Goal: Obtain resource: Download file/media

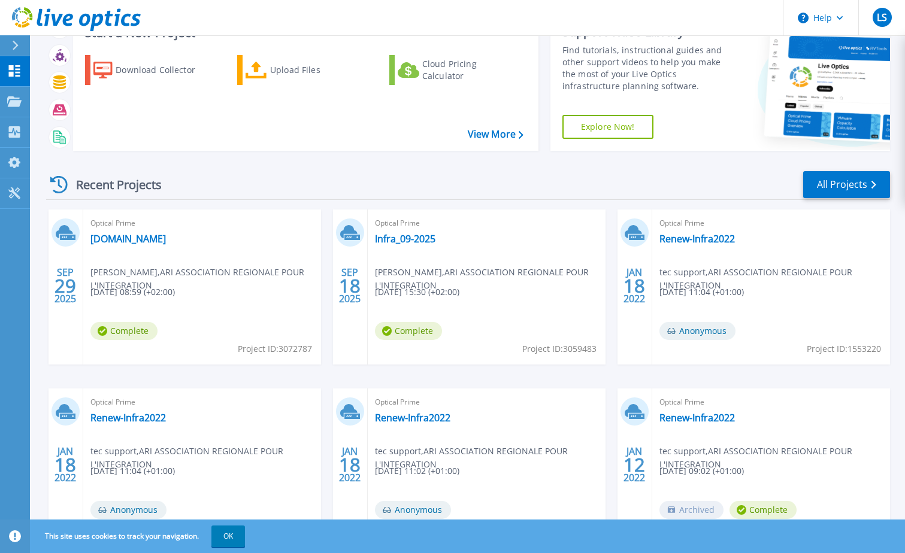
scroll to position [110, 0]
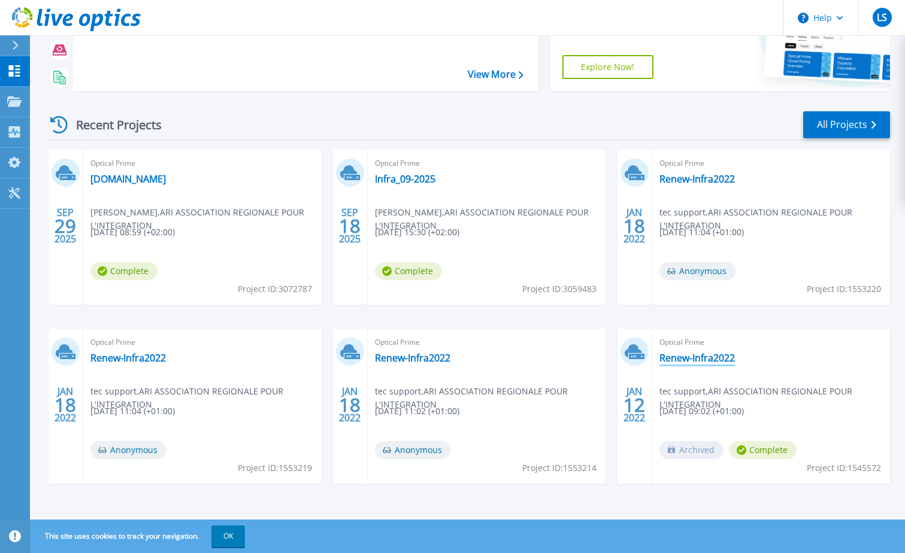
click at [711, 360] on link "Renew-Infra2022" at bounding box center [696, 358] width 75 height 12
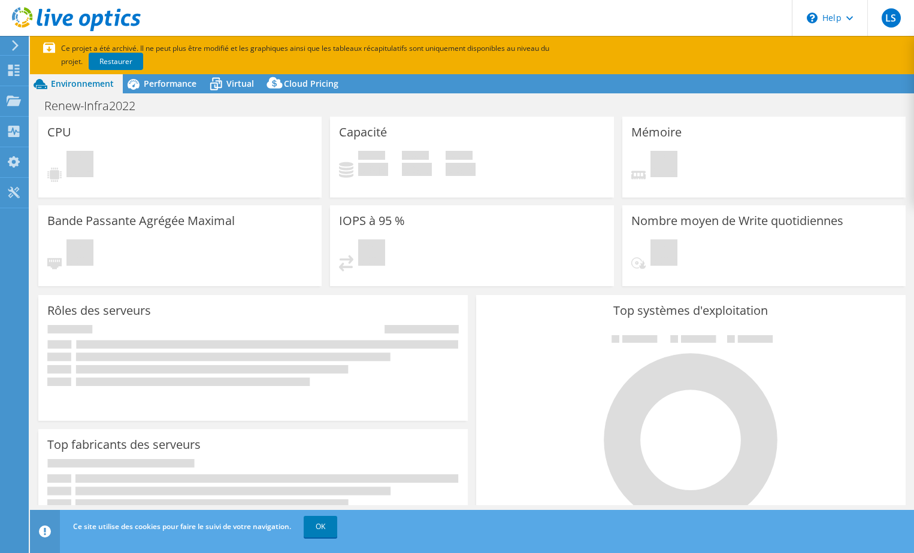
select select "EUFrankfurt"
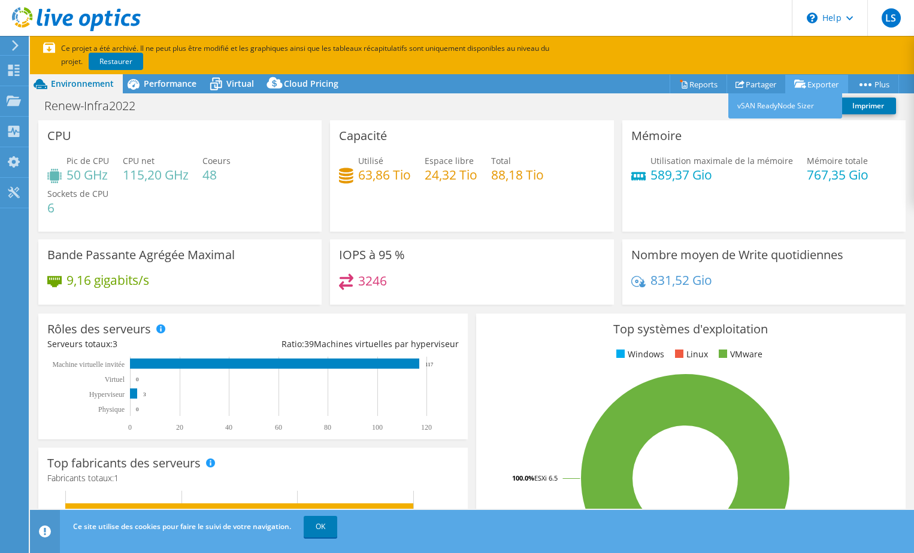
click at [809, 88] on link "Exporter" at bounding box center [816, 84] width 63 height 19
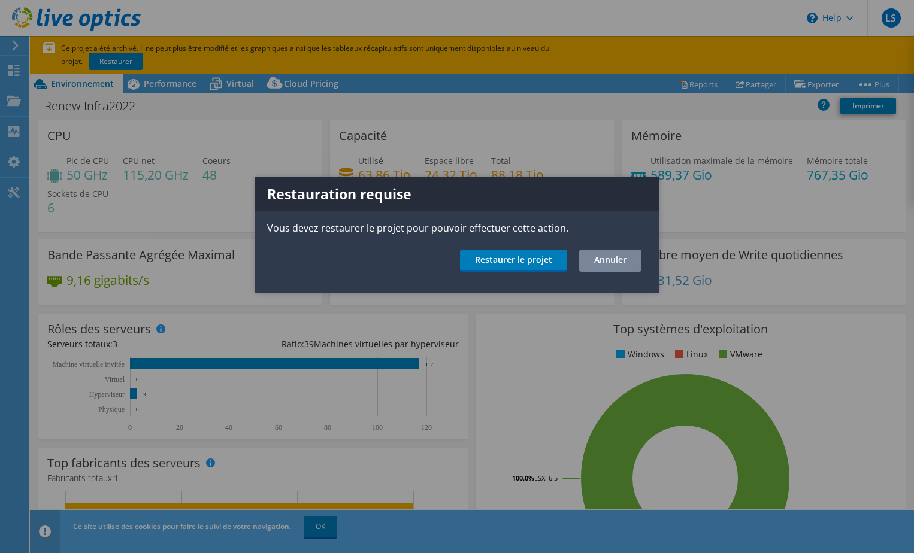
click at [622, 256] on link "Annuler" at bounding box center [610, 261] width 62 height 22
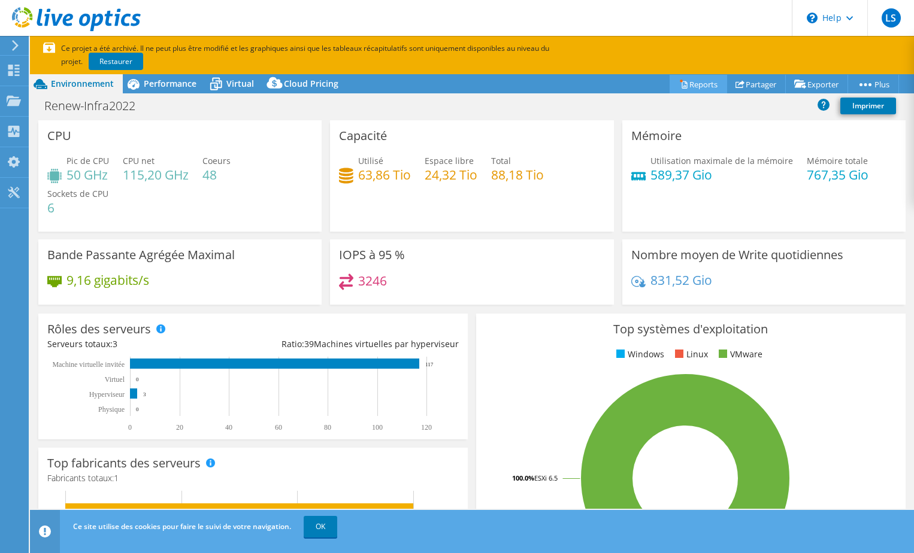
click at [694, 84] on link "Reports" at bounding box center [697, 84] width 57 height 19
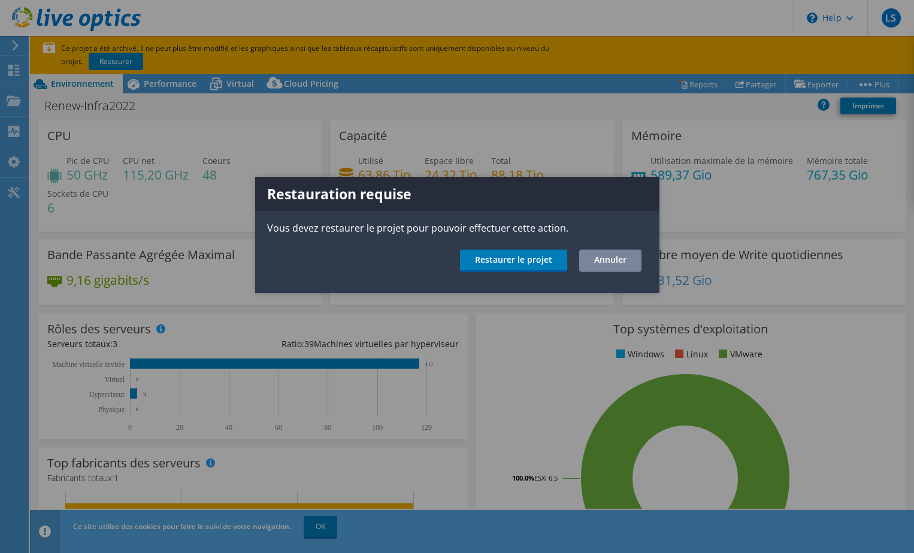
click at [628, 259] on link "Annuler" at bounding box center [610, 261] width 62 height 22
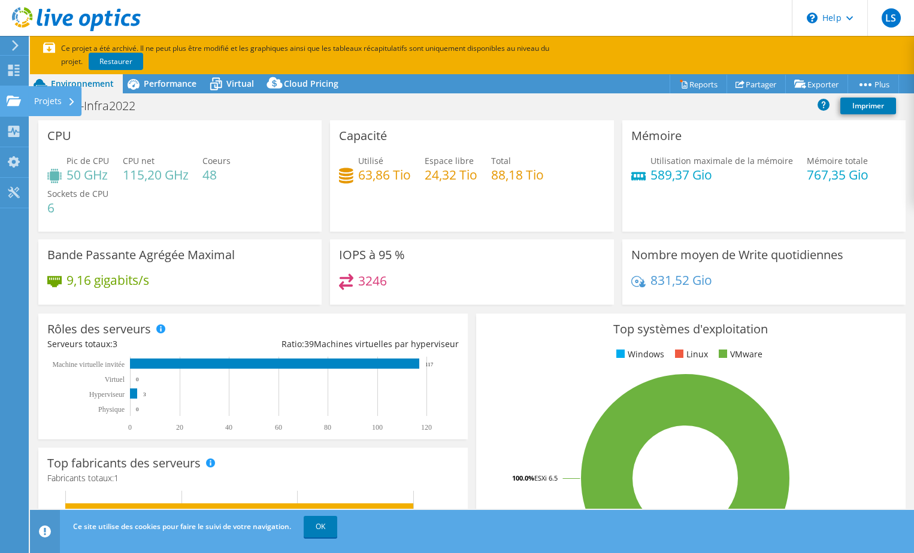
click at [59, 107] on div "Projets" at bounding box center [54, 101] width 53 height 30
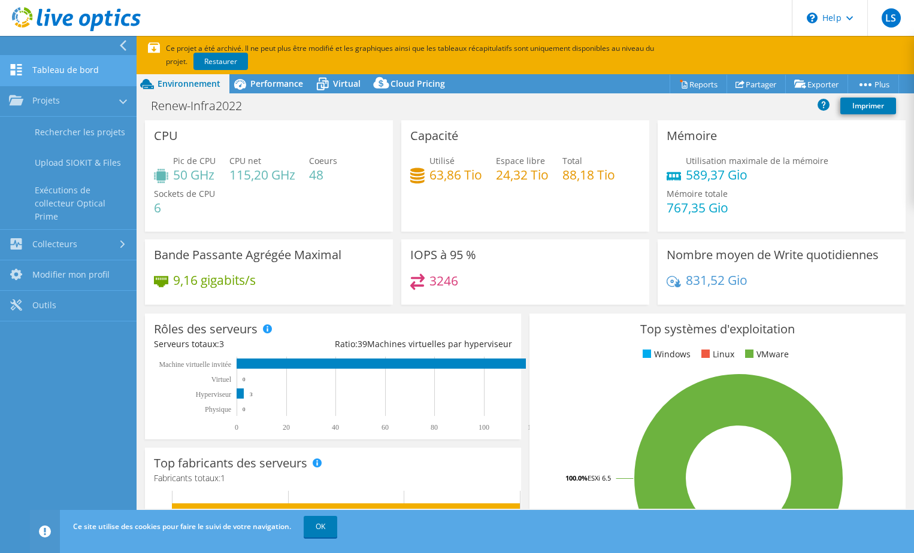
click at [69, 69] on link "Tableau de bord" at bounding box center [68, 71] width 137 height 31
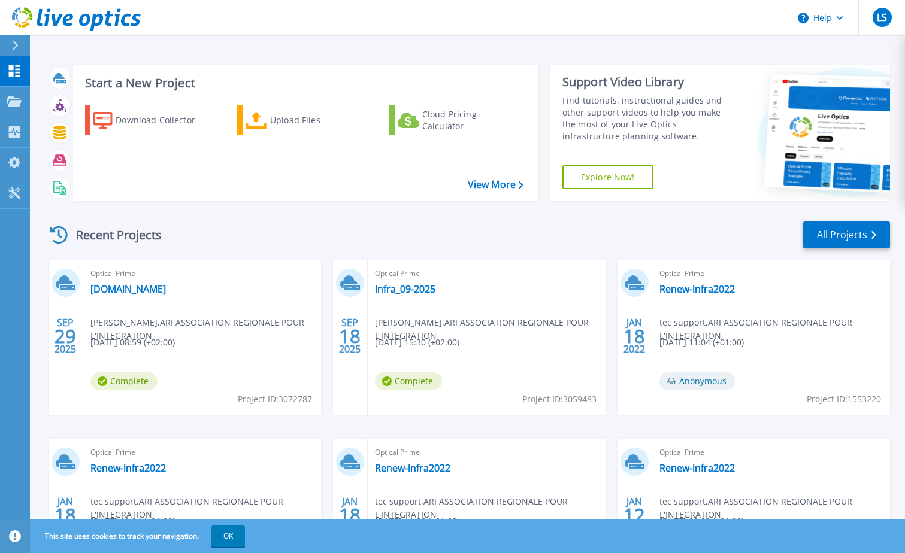
scroll to position [110, 0]
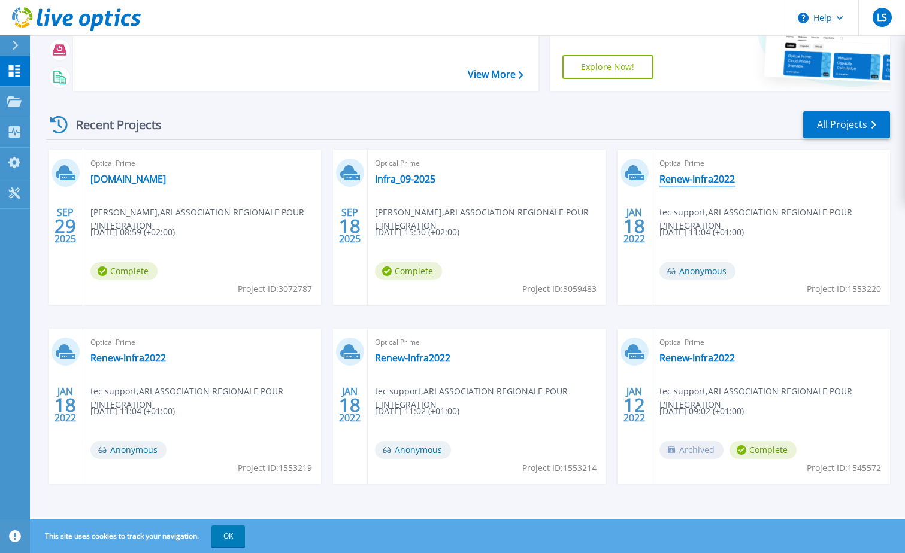
click at [706, 180] on link "Renew-Infra2022" at bounding box center [696, 179] width 75 height 12
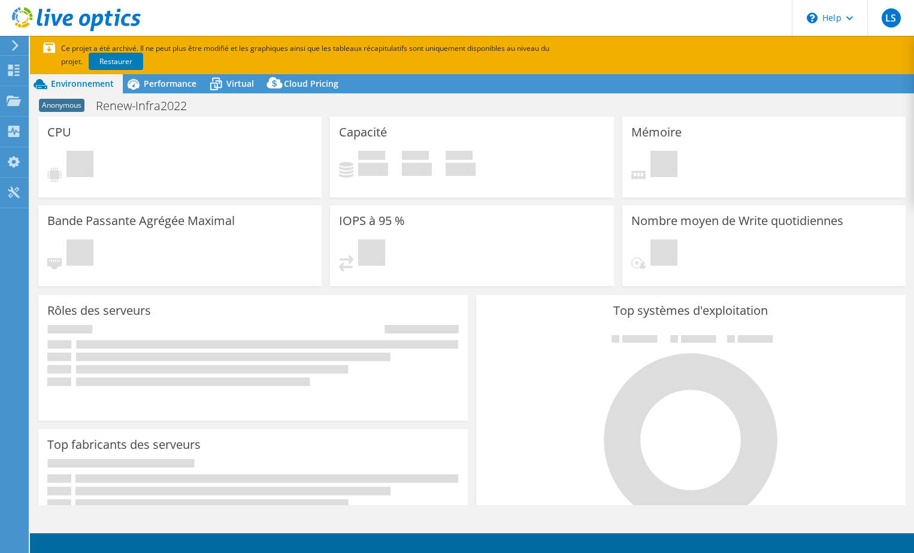
select select "EULondon"
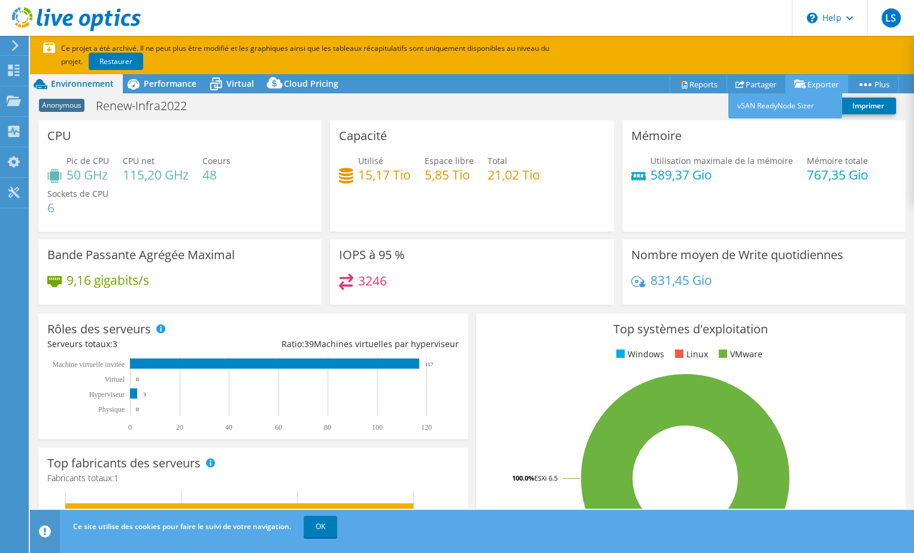
click at [800, 87] on icon at bounding box center [800, 84] width 12 height 9
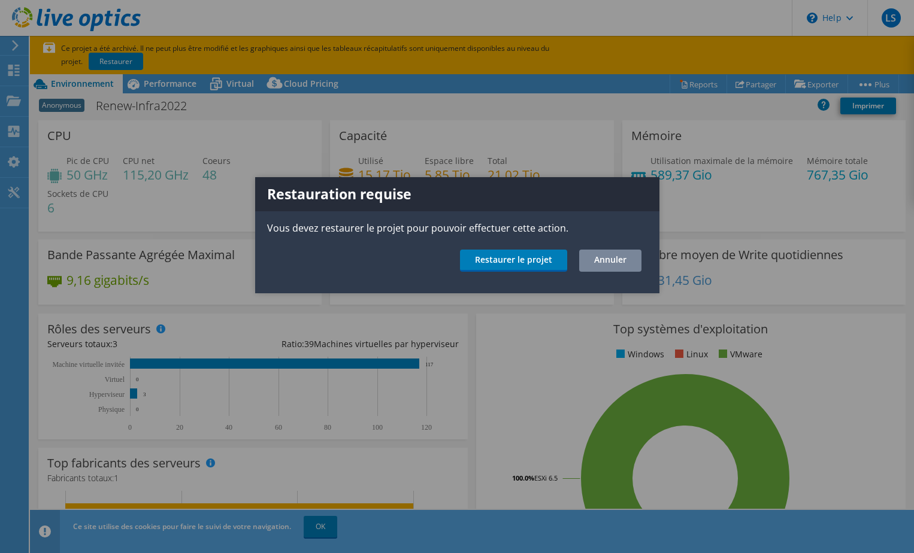
click at [623, 260] on link "Annuler" at bounding box center [610, 261] width 62 height 22
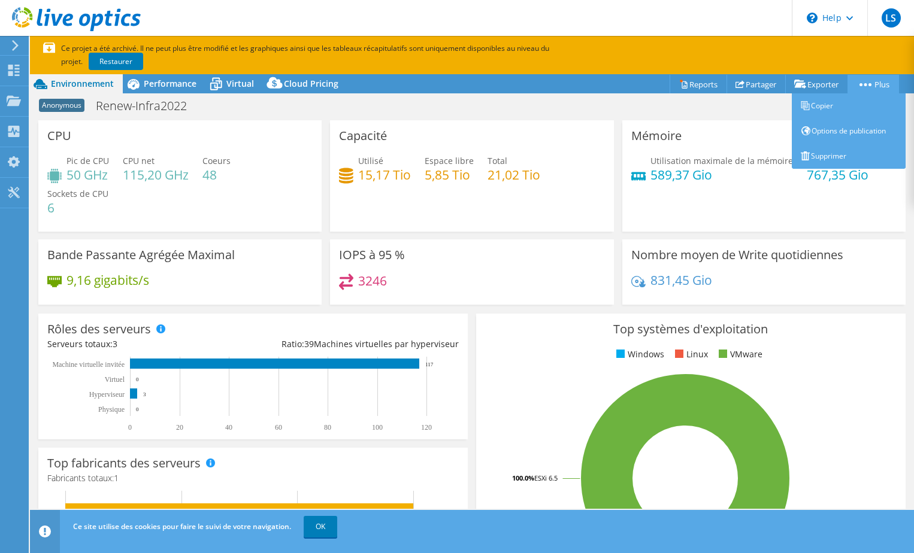
click at [859, 80] on link "Plus" at bounding box center [872, 84] width 51 height 19
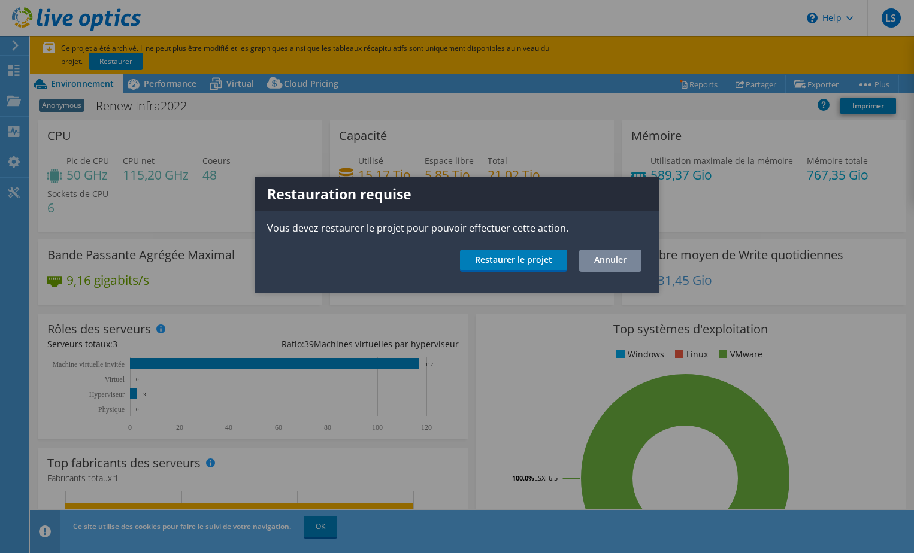
click at [636, 259] on link "Annuler" at bounding box center [610, 261] width 62 height 22
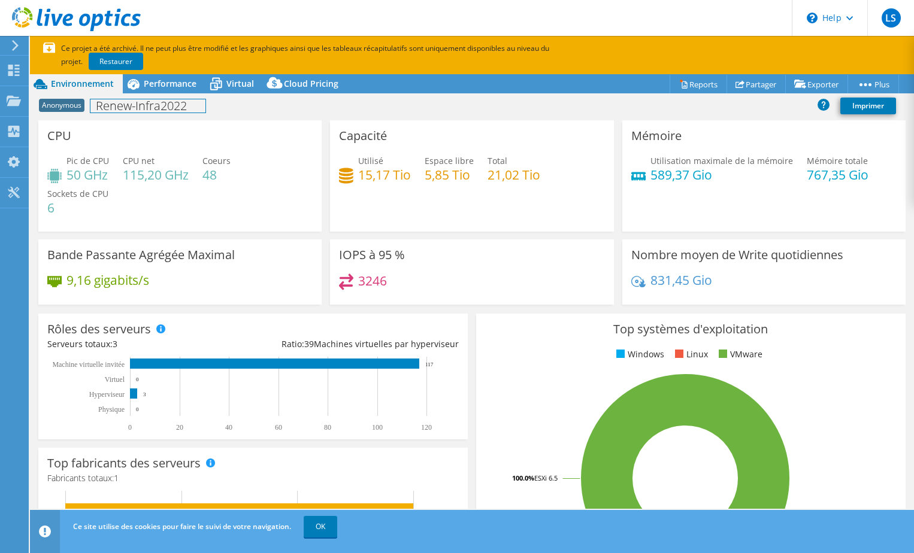
click at [173, 96] on div "Anonymous Renew-Infra2022 Imprimer" at bounding box center [472, 106] width 884 height 22
click at [171, 90] on div "Performance" at bounding box center [164, 83] width 83 height 19
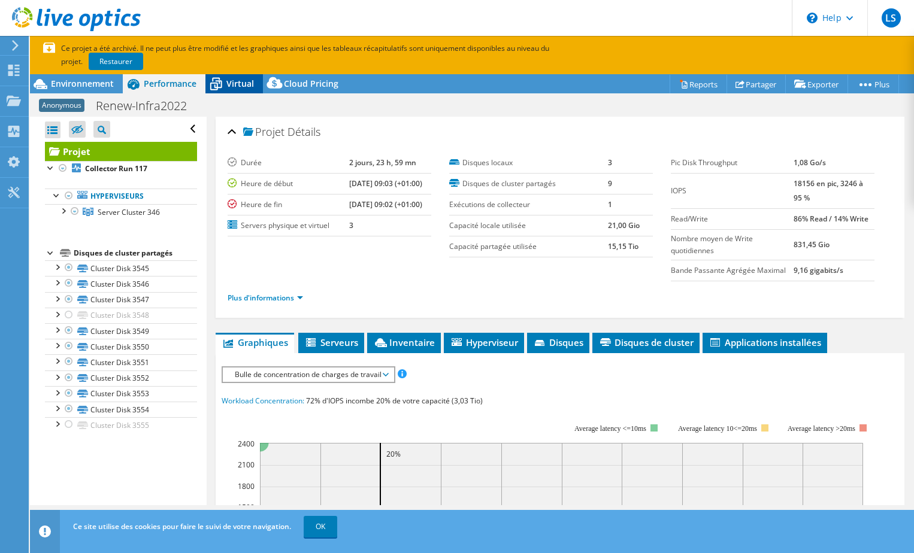
click at [238, 86] on span "Virtual" at bounding box center [240, 83] width 28 height 11
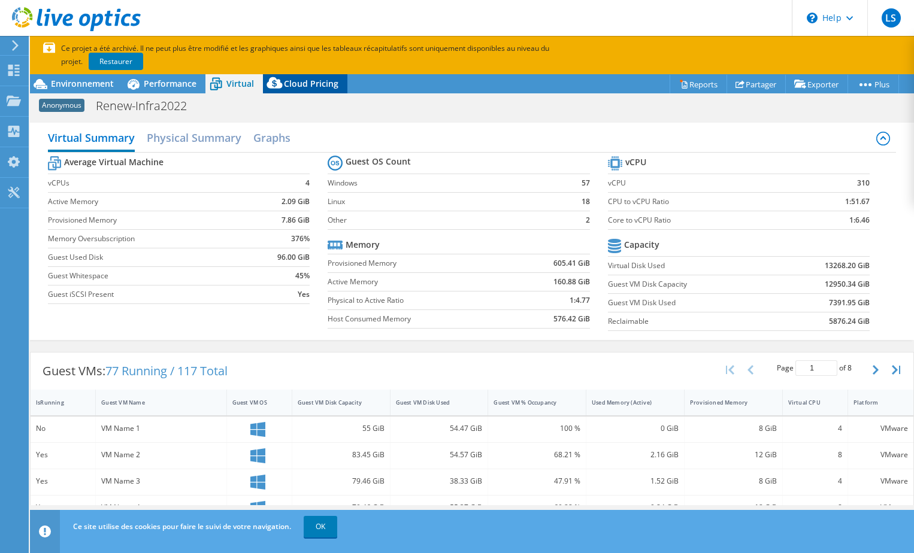
click at [306, 81] on span "Cloud Pricing" at bounding box center [311, 83] width 54 height 11
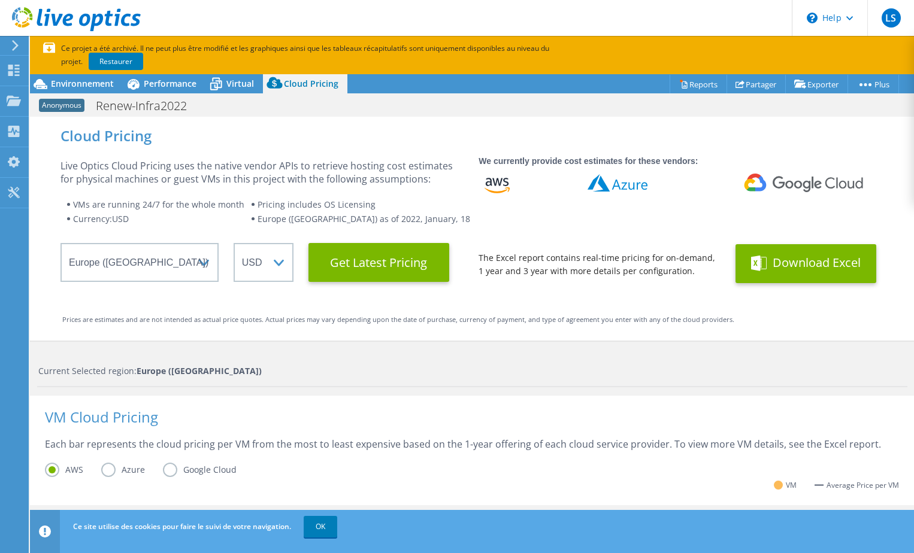
drag, startPoint x: 819, startPoint y: 268, endPoint x: 748, endPoint y: 261, distance: 71.5
click at [748, 261] on button "Download Excel" at bounding box center [805, 263] width 141 height 39
click at [60, 81] on span "Environnement" at bounding box center [82, 83] width 63 height 11
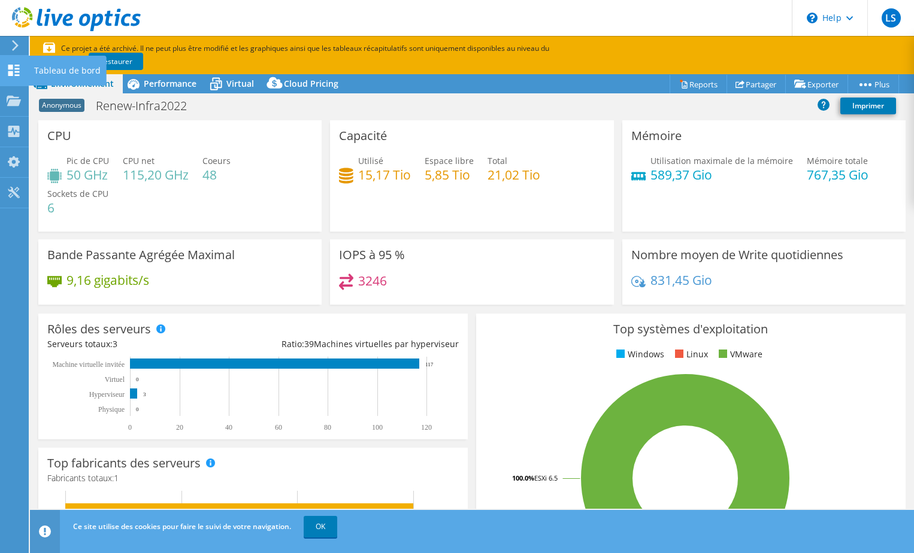
click at [13, 76] on div at bounding box center [14, 71] width 14 height 13
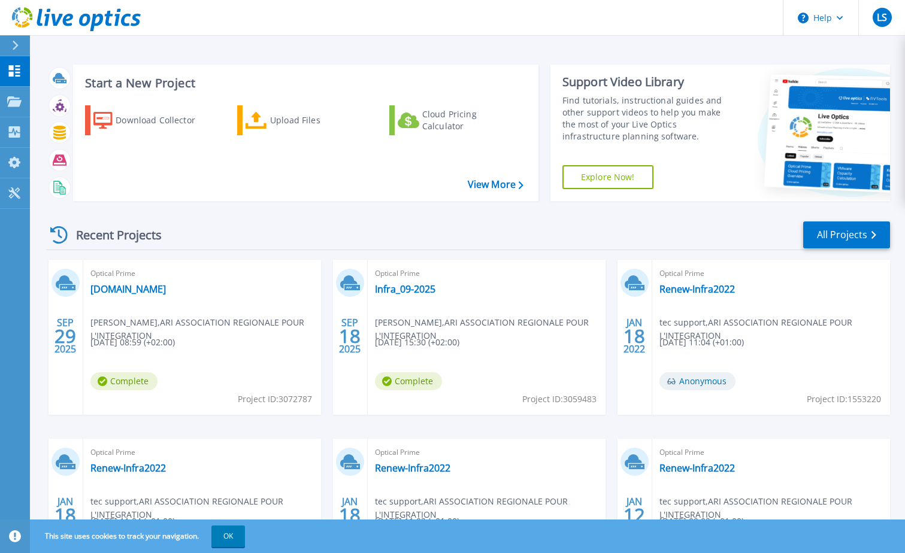
scroll to position [110, 0]
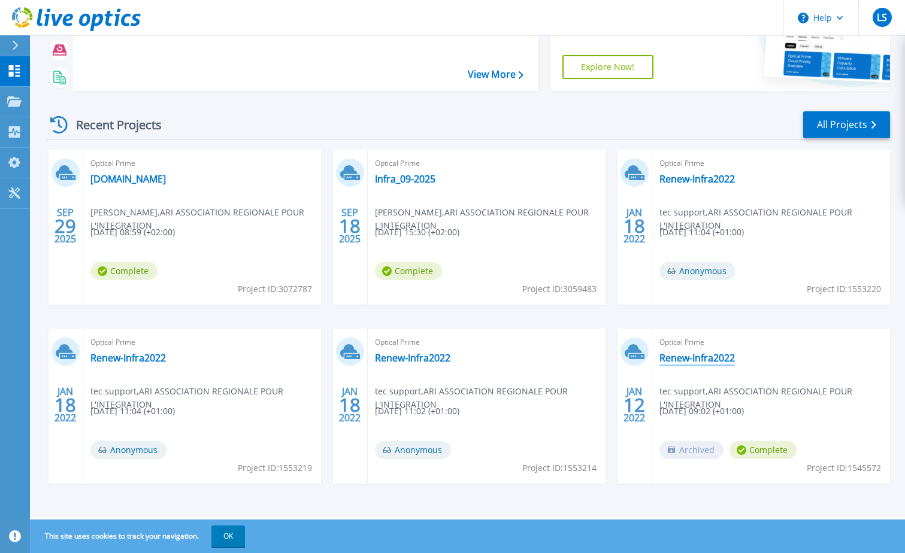
click at [687, 360] on link "Renew-Infra2022" at bounding box center [696, 358] width 75 height 12
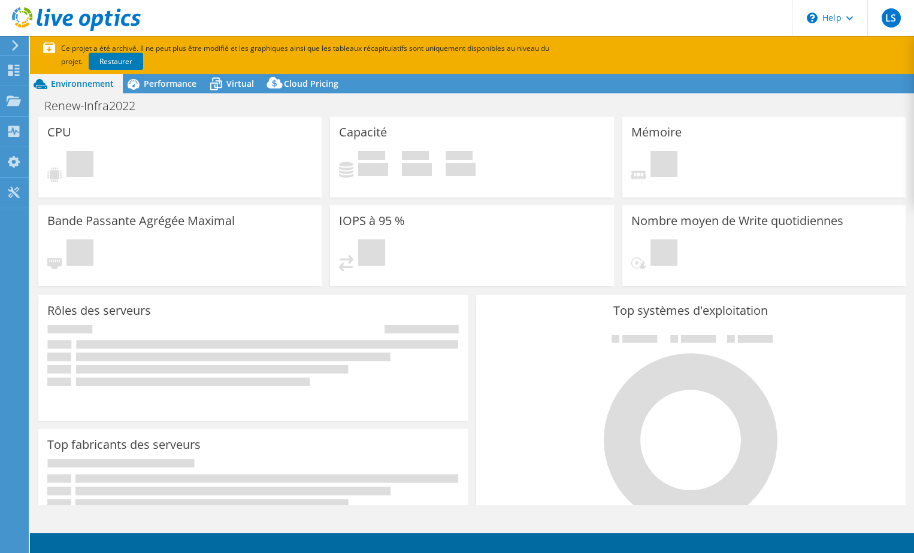
select select "EUFrankfurt"
select select "USD"
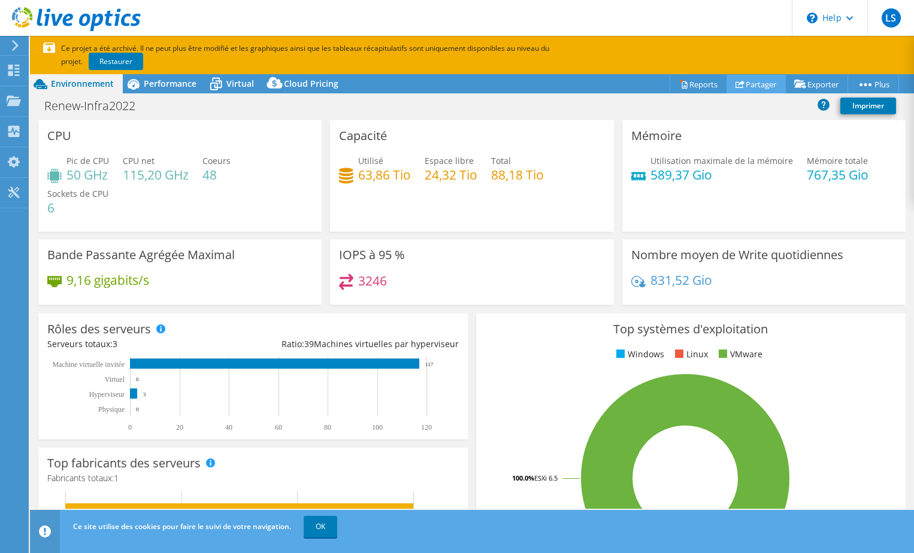
click at [751, 81] on link "Partager" at bounding box center [755, 84] width 59 height 19
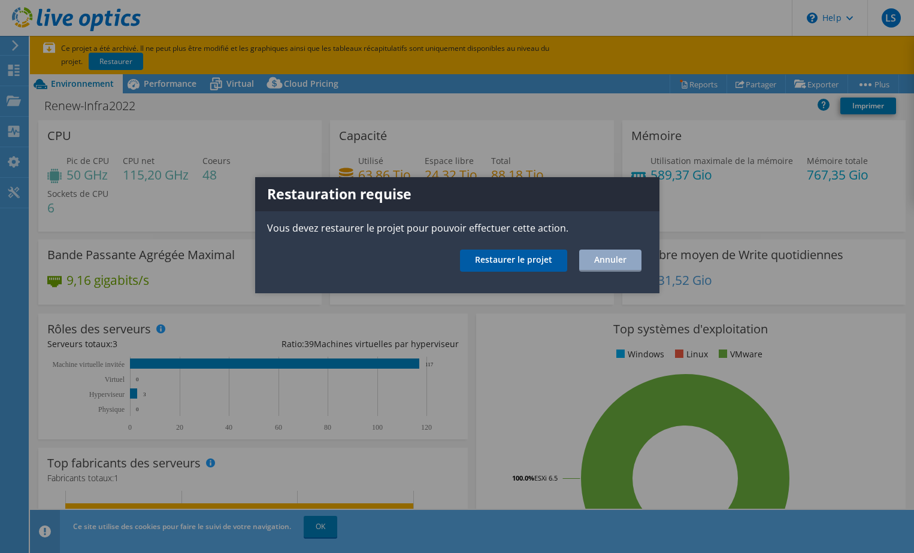
click at [520, 259] on link "Restaurer le projet" at bounding box center [513, 261] width 107 height 22
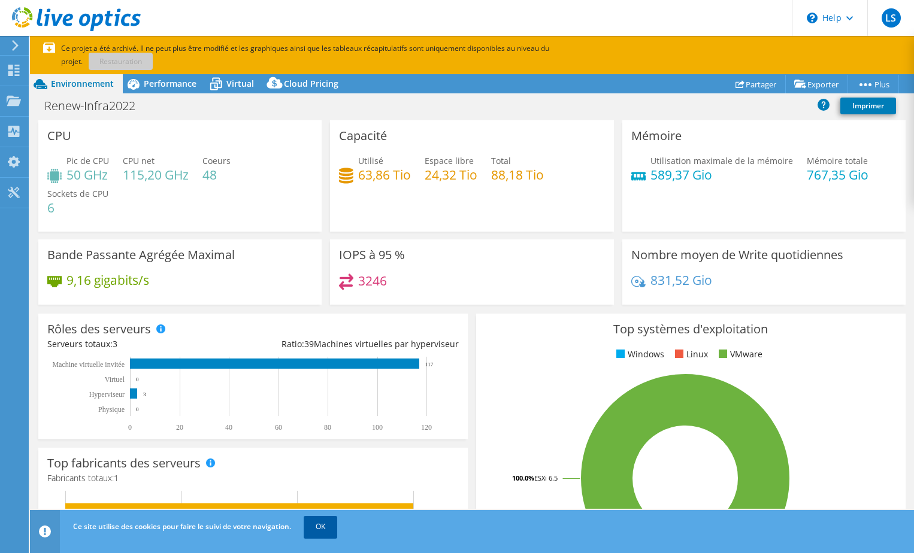
click at [325, 533] on link "OK" at bounding box center [321, 527] width 34 height 22
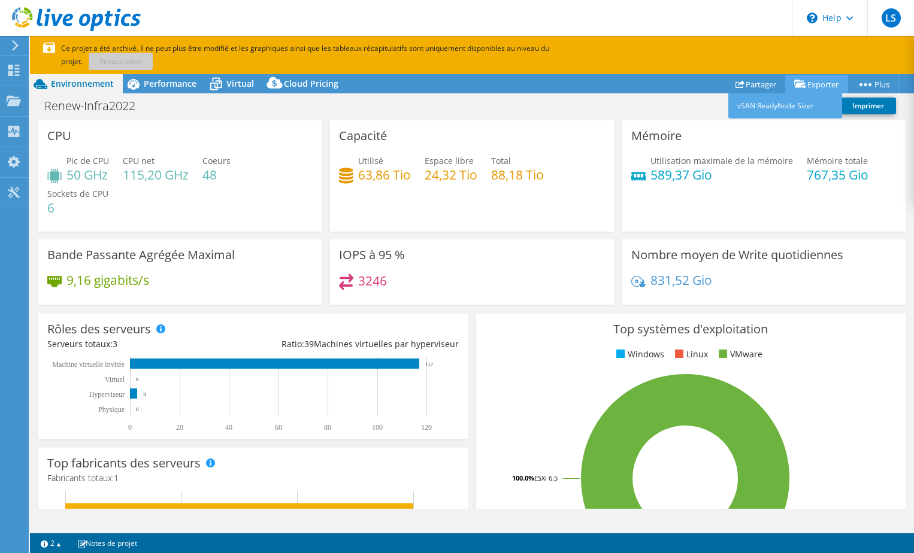
click at [811, 80] on link "Exporter" at bounding box center [816, 84] width 63 height 19
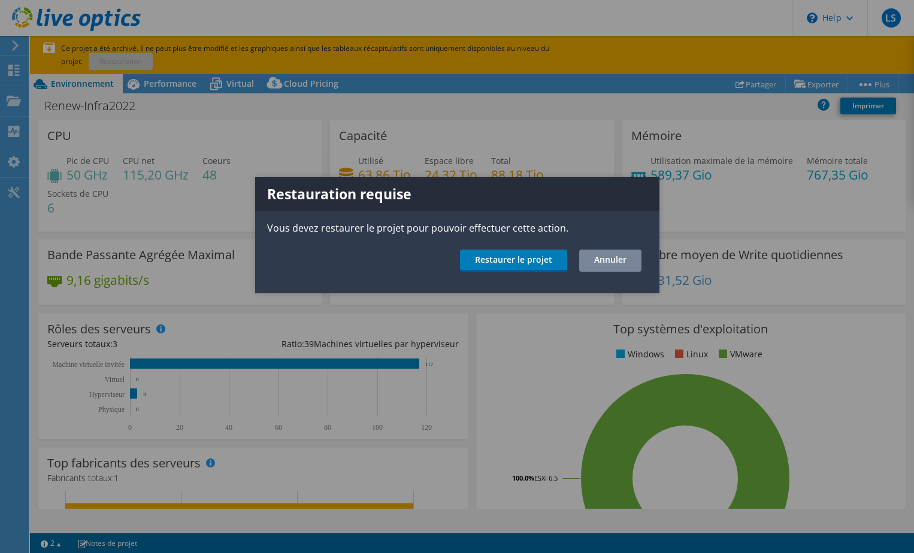
click at [615, 250] on link "Annuler" at bounding box center [610, 261] width 62 height 22
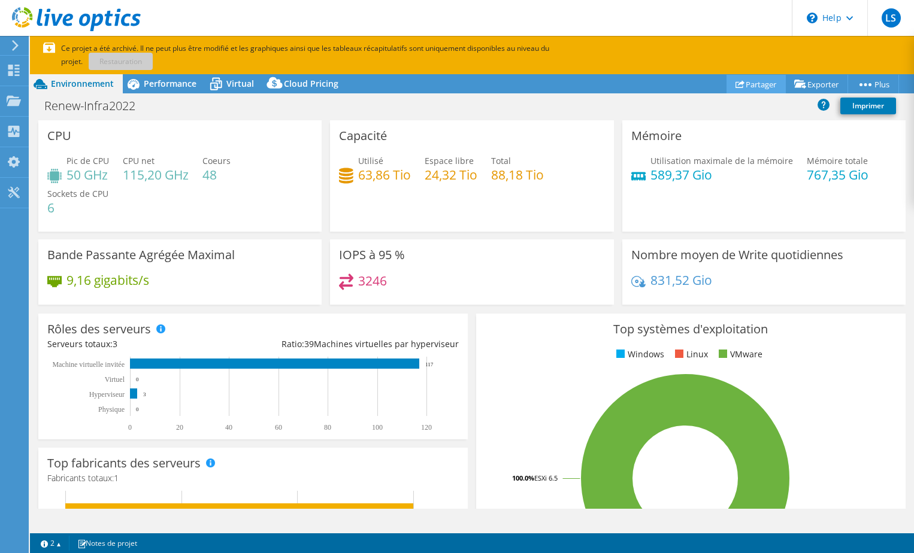
click at [757, 83] on link "Partager" at bounding box center [755, 84] width 59 height 19
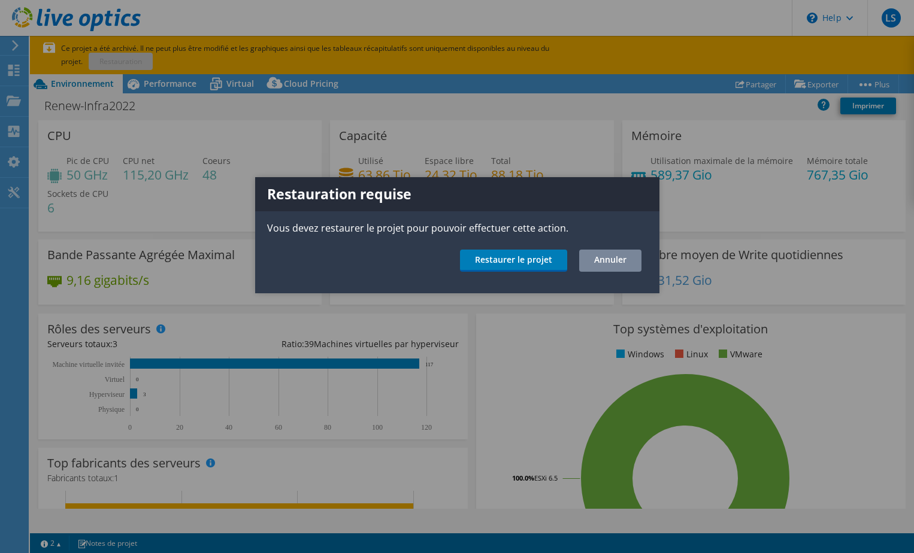
click at [605, 263] on link "Annuler" at bounding box center [610, 261] width 62 height 22
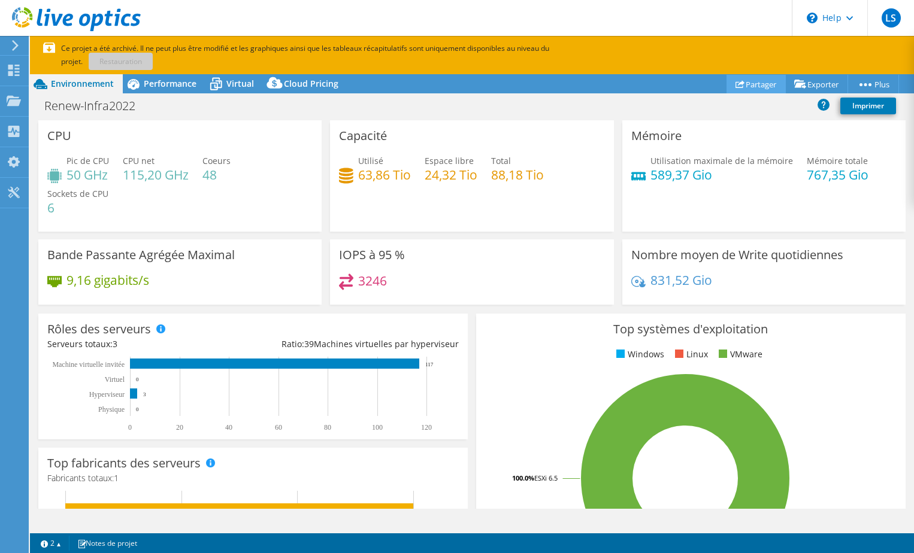
click at [749, 85] on link "Partager" at bounding box center [755, 84] width 59 height 19
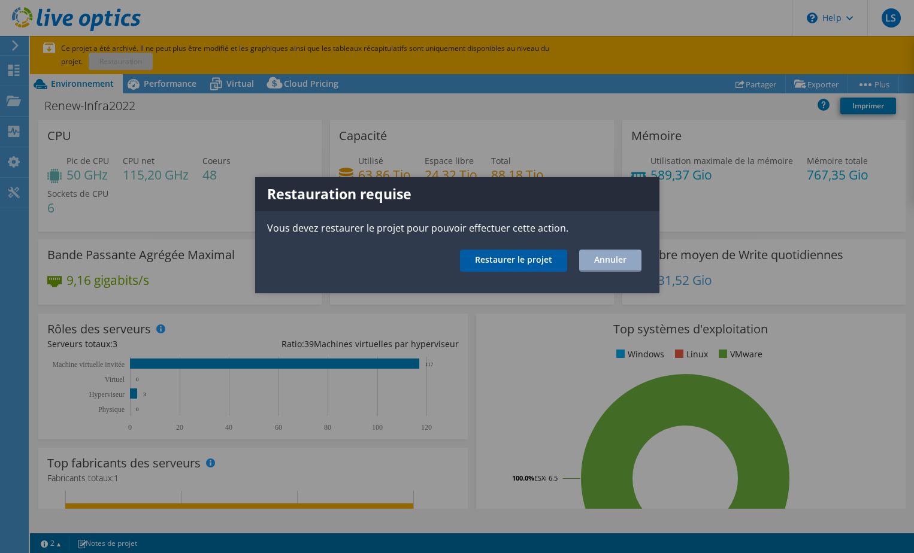
click at [509, 265] on link "Restaurer le projet" at bounding box center [513, 261] width 107 height 22
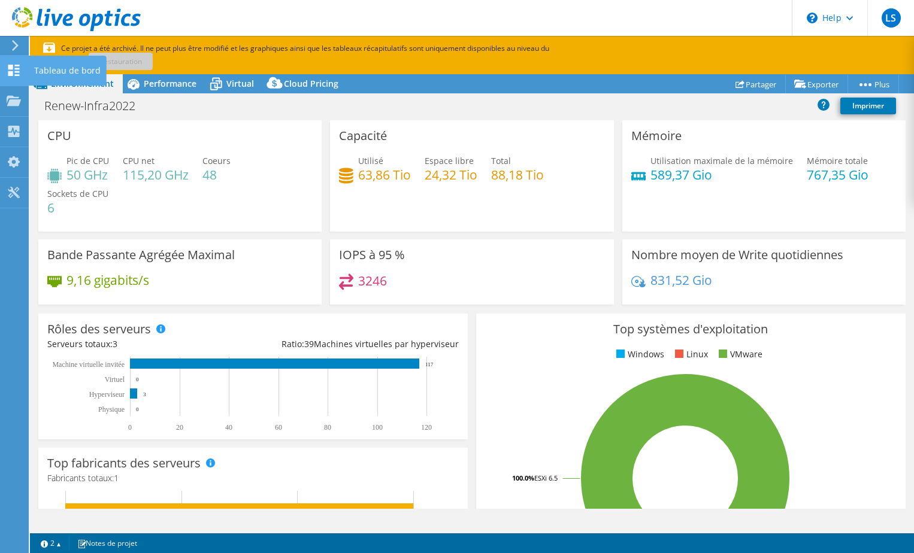
click at [12, 65] on use at bounding box center [13, 70] width 11 height 11
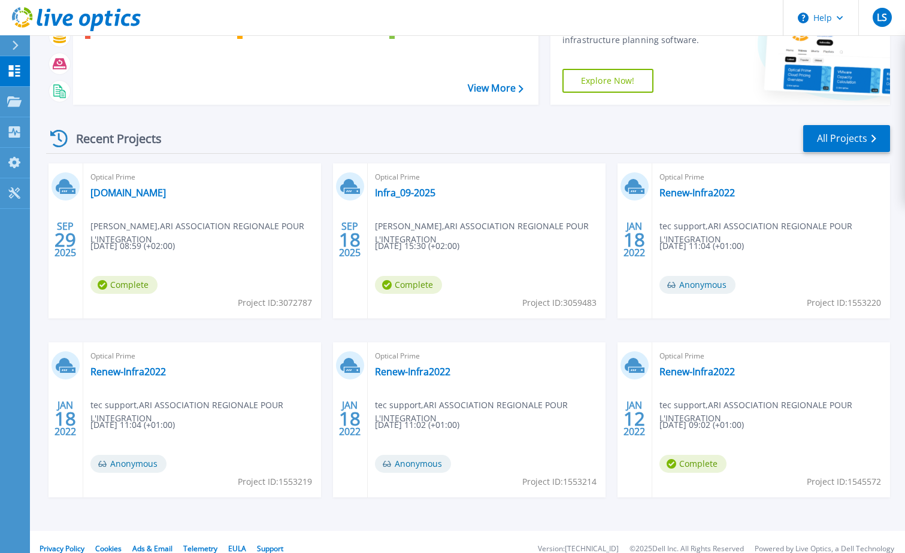
scroll to position [110, 0]
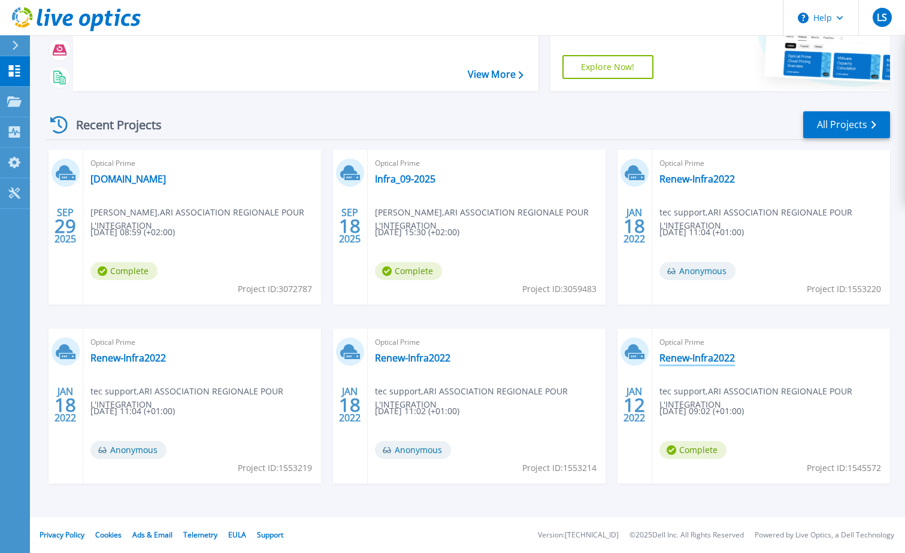
click at [703, 359] on link "Renew-Infra2022" at bounding box center [696, 358] width 75 height 12
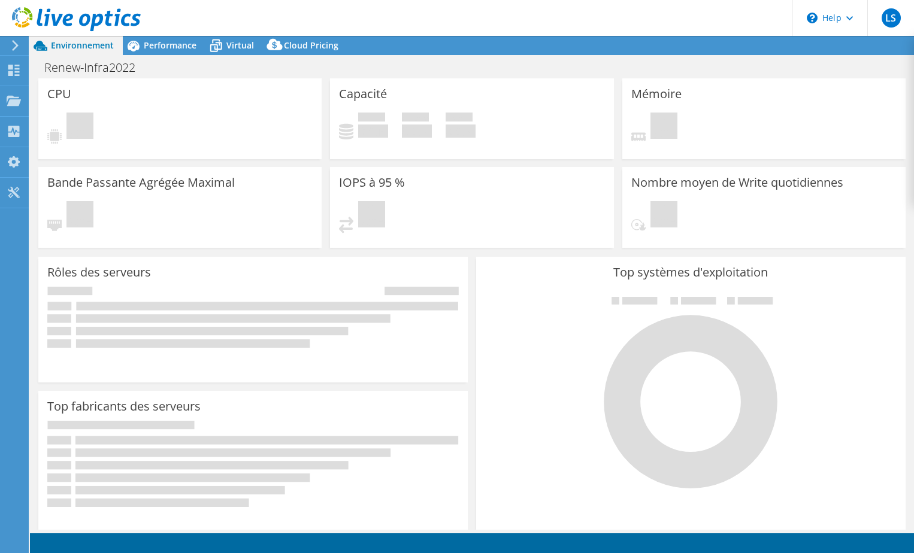
select select "EUFrankfurt"
select select "USD"
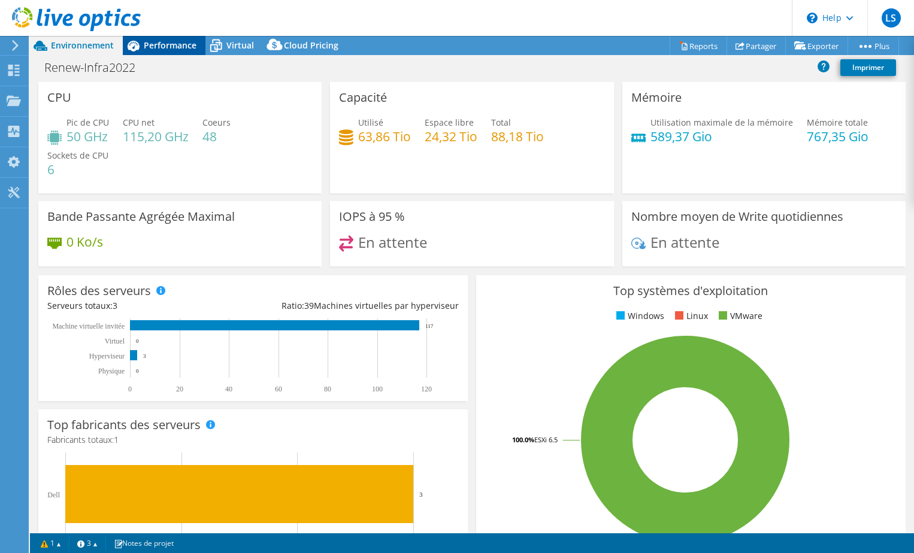
click at [152, 47] on span "Performance" at bounding box center [170, 45] width 53 height 11
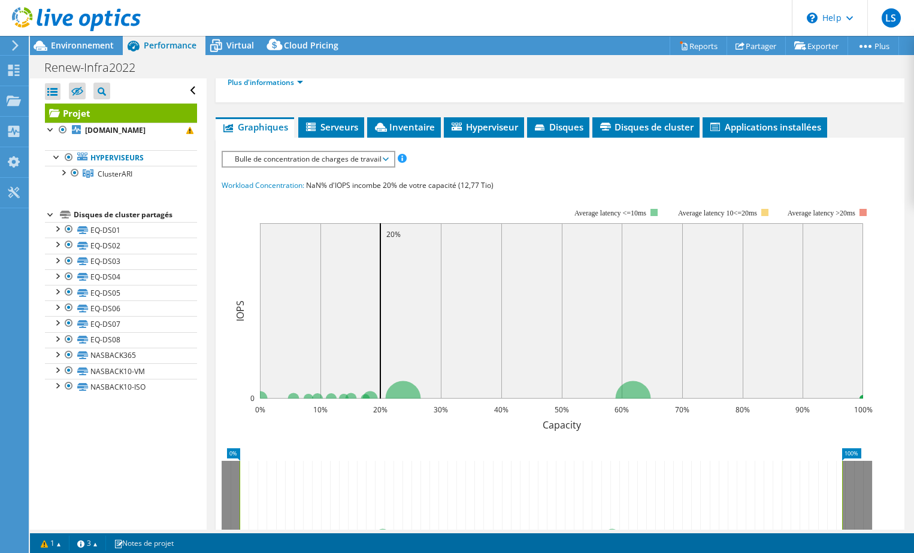
scroll to position [345, 0]
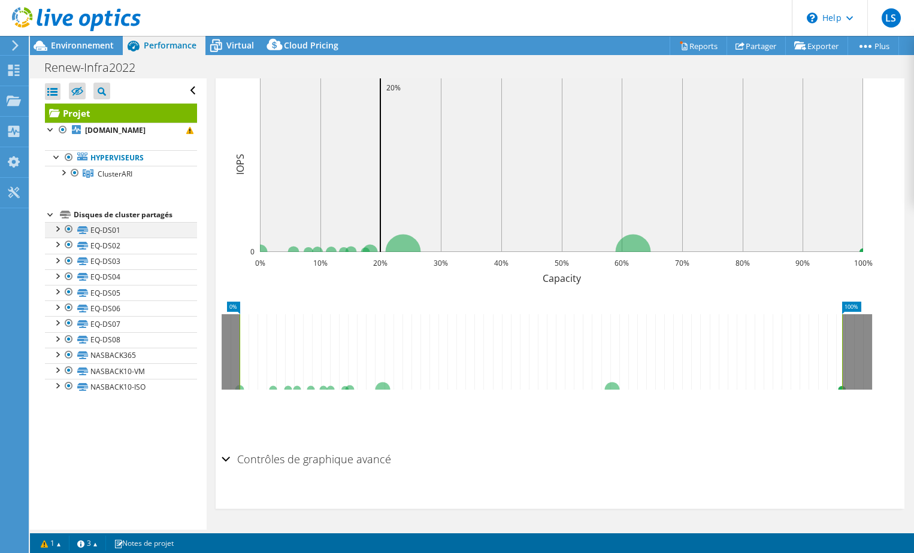
click at [54, 228] on div at bounding box center [57, 228] width 12 height 12
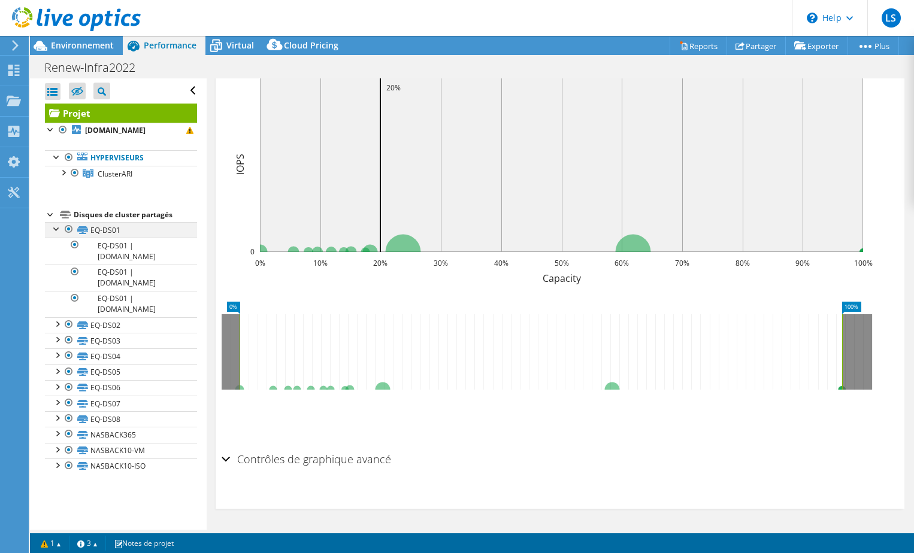
click at [60, 231] on div at bounding box center [57, 228] width 12 height 12
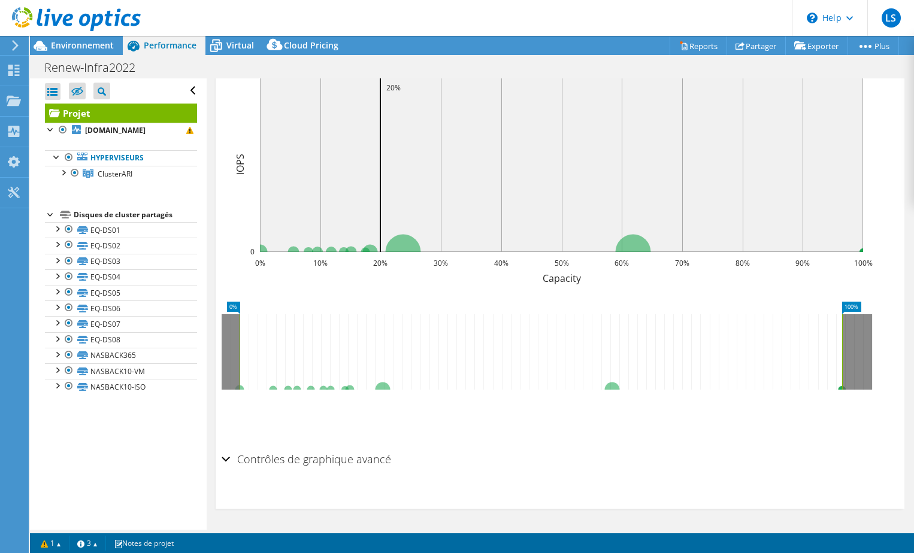
scroll to position [0, 0]
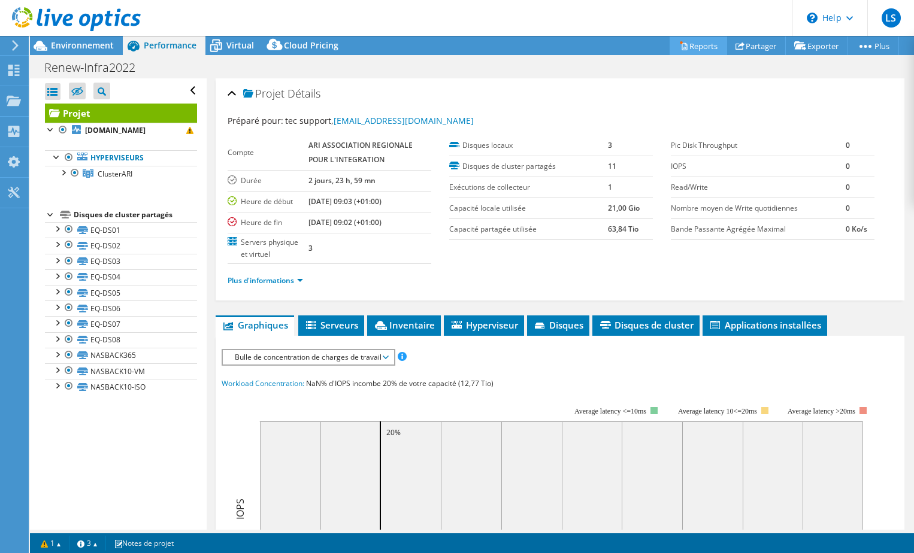
click at [699, 43] on link "Reports" at bounding box center [697, 46] width 57 height 19
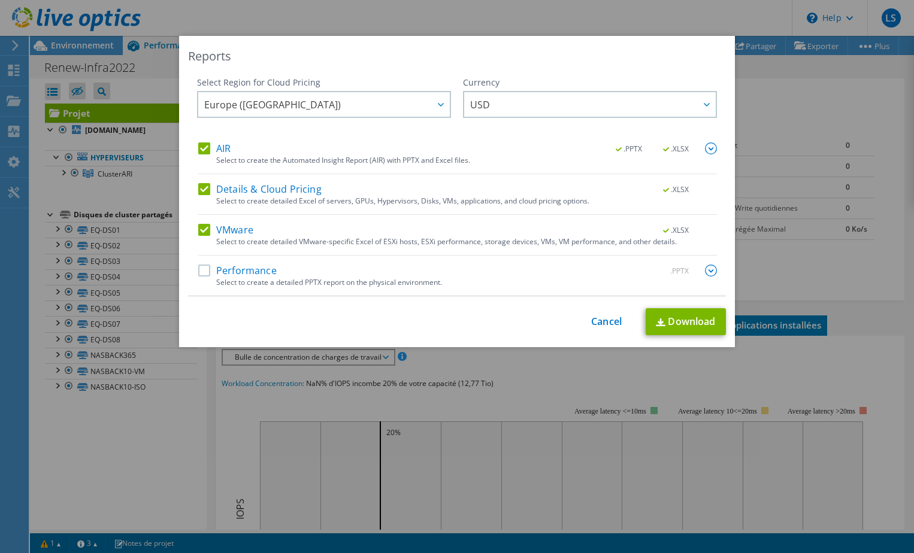
click at [205, 271] on label "Performance" at bounding box center [237, 271] width 78 height 12
click at [0, 0] on input "Performance" at bounding box center [0, 0] width 0 height 0
click at [631, 110] on span "USD" at bounding box center [592, 104] width 245 height 25
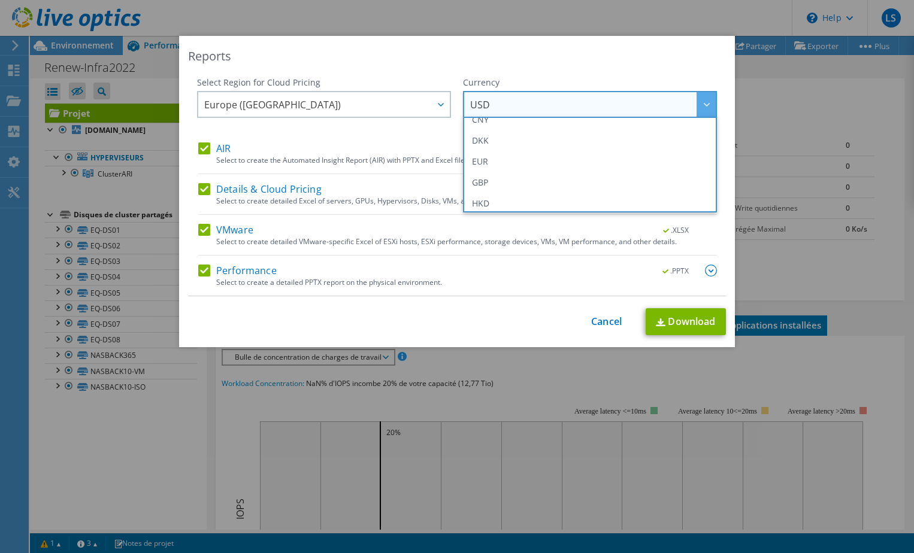
scroll to position [137, 0]
click at [530, 159] on li "EUR" at bounding box center [590, 161] width 248 height 21
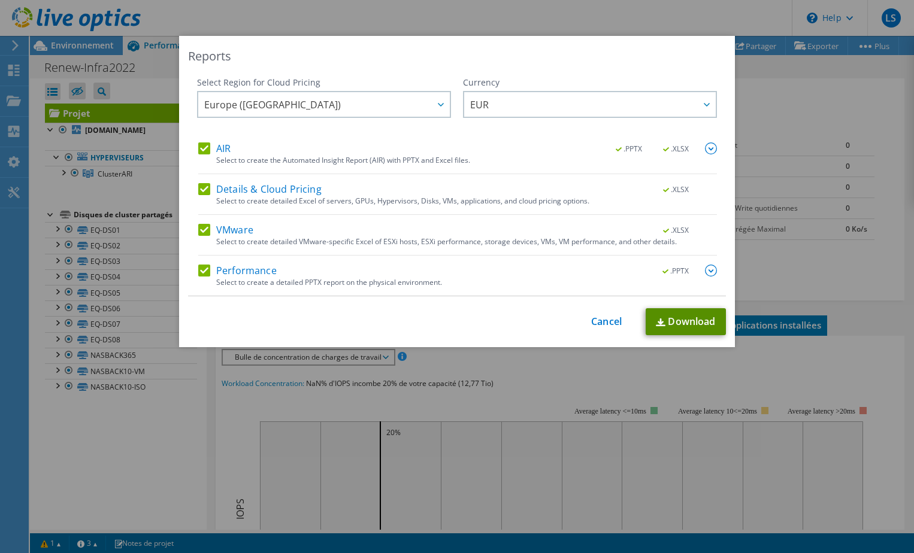
click at [679, 326] on link "Download" at bounding box center [685, 321] width 80 height 27
click at [614, 319] on link "Cancel" at bounding box center [606, 321] width 31 height 11
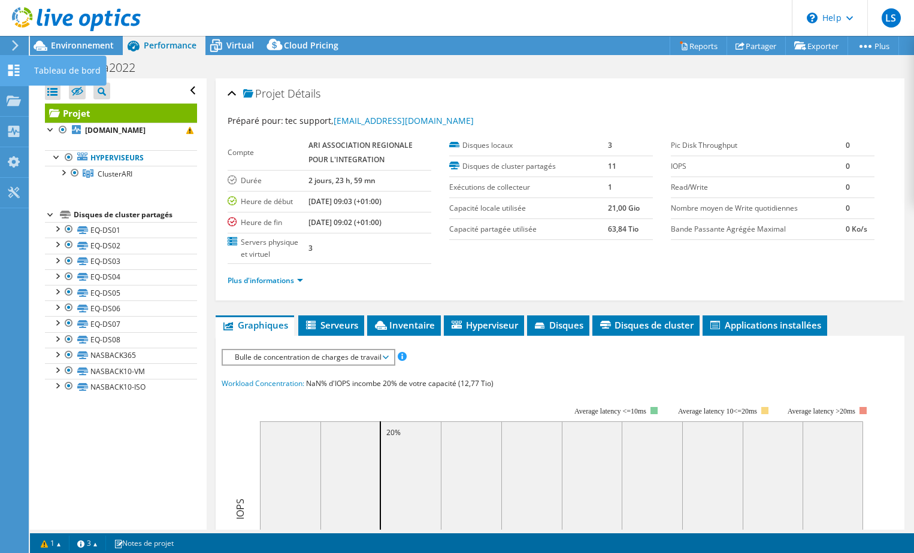
click at [16, 77] on div at bounding box center [14, 71] width 14 height 13
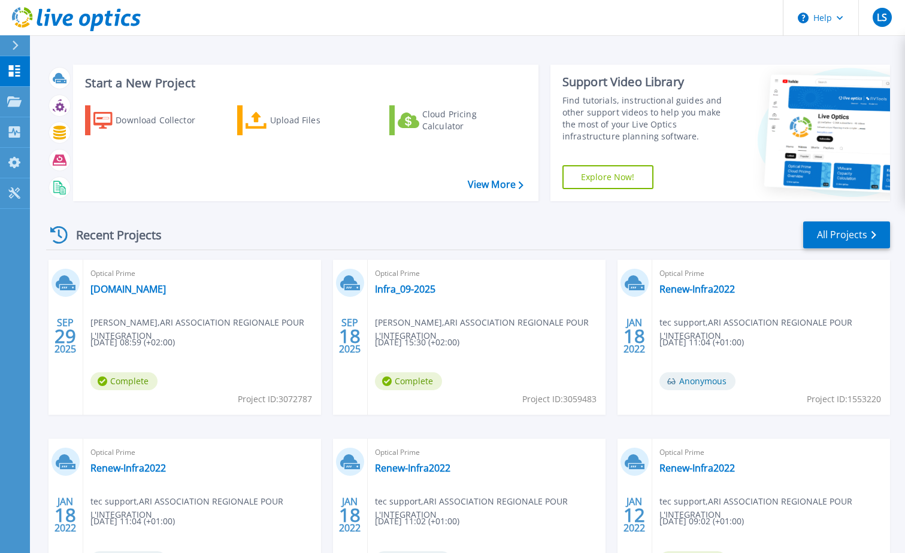
scroll to position [110, 0]
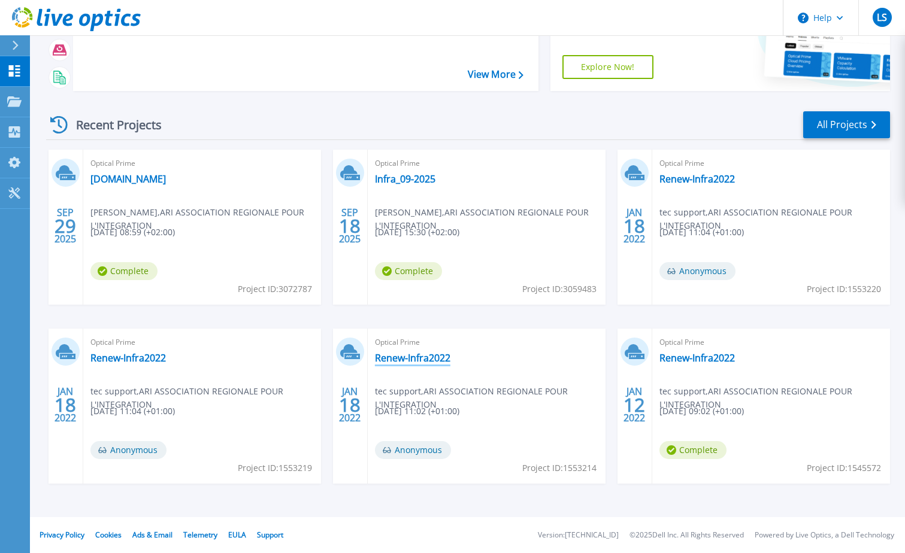
click at [407, 358] on link "Renew-Infra2022" at bounding box center [412, 358] width 75 height 12
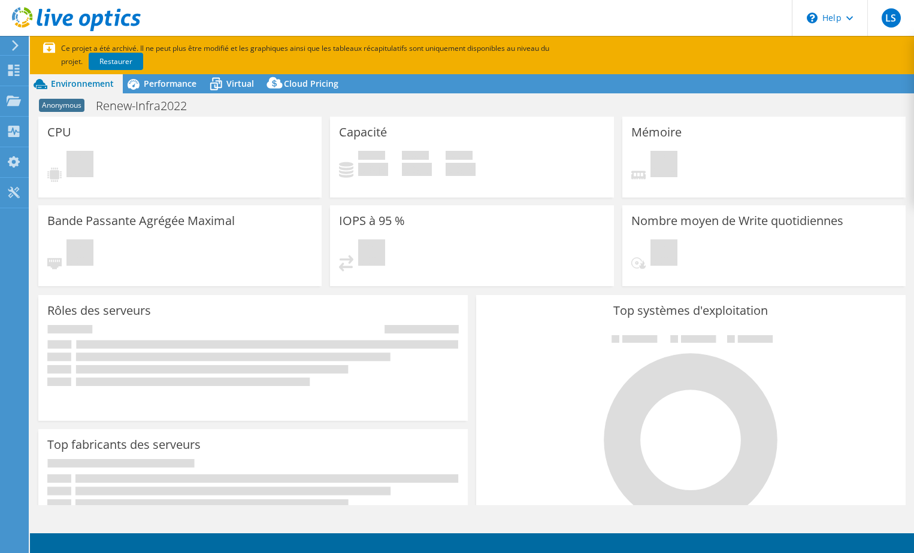
select select "USD"
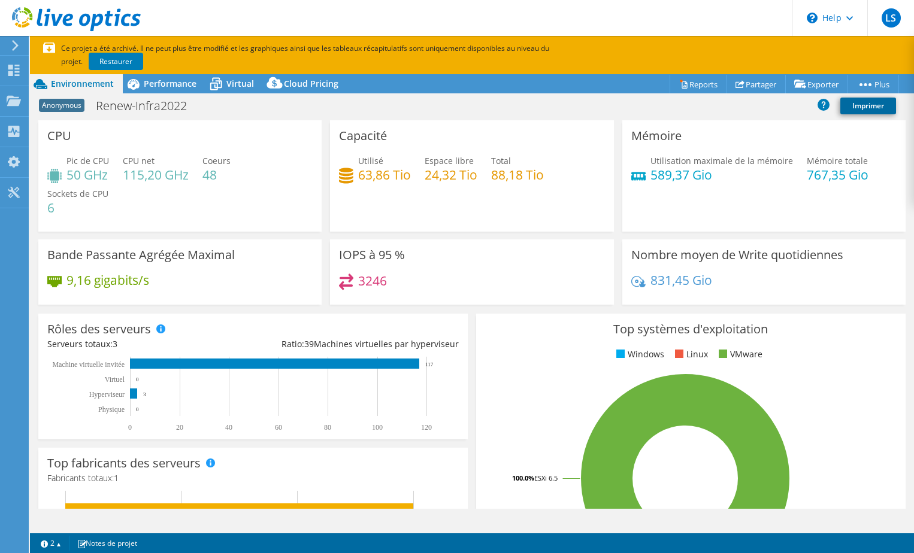
click at [873, 105] on link "Imprimer" at bounding box center [868, 106] width 56 height 17
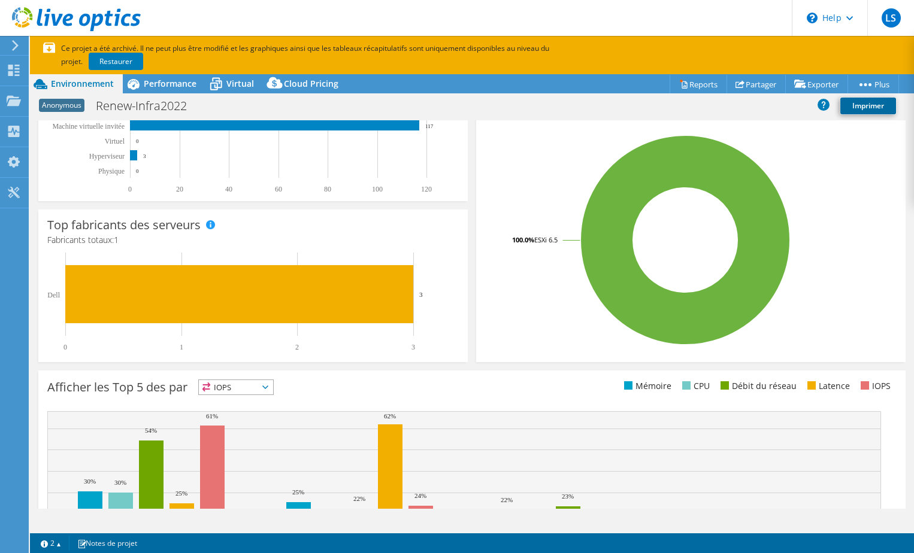
scroll to position [342, 0]
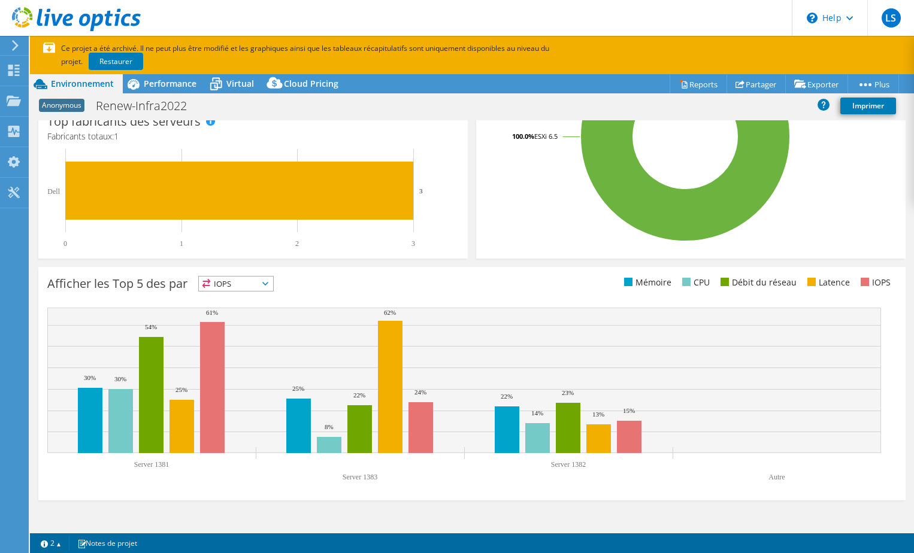
click at [265, 282] on span "IOPS" at bounding box center [236, 284] width 74 height 14
click at [248, 371] on li "Latence" at bounding box center [236, 366] width 74 height 17
click at [258, 285] on span "Latence" at bounding box center [228, 284] width 59 height 14
click at [248, 348] on li "Débit du réseau" at bounding box center [236, 349] width 74 height 17
click at [293, 286] on span "Débit du réseau" at bounding box center [249, 284] width 101 height 14
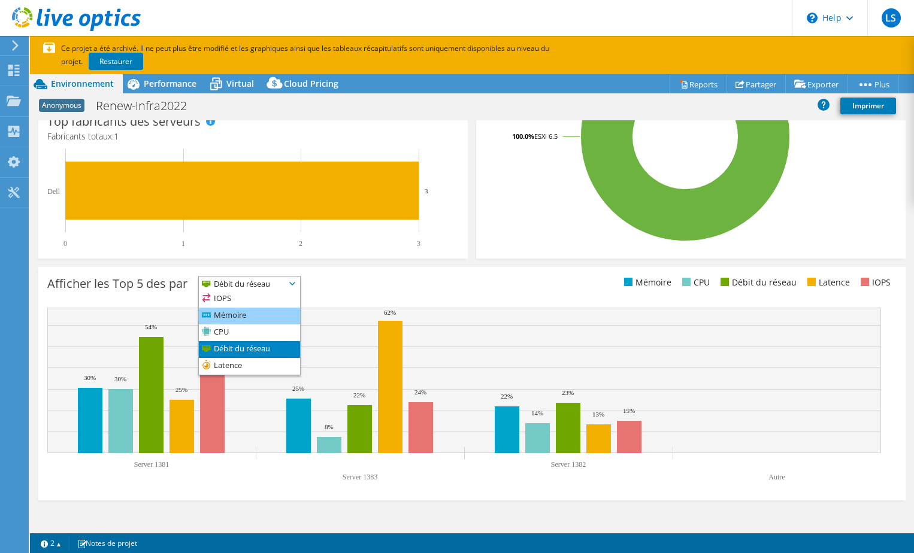
click at [249, 317] on li "Mémoire" at bounding box center [249, 316] width 101 height 17
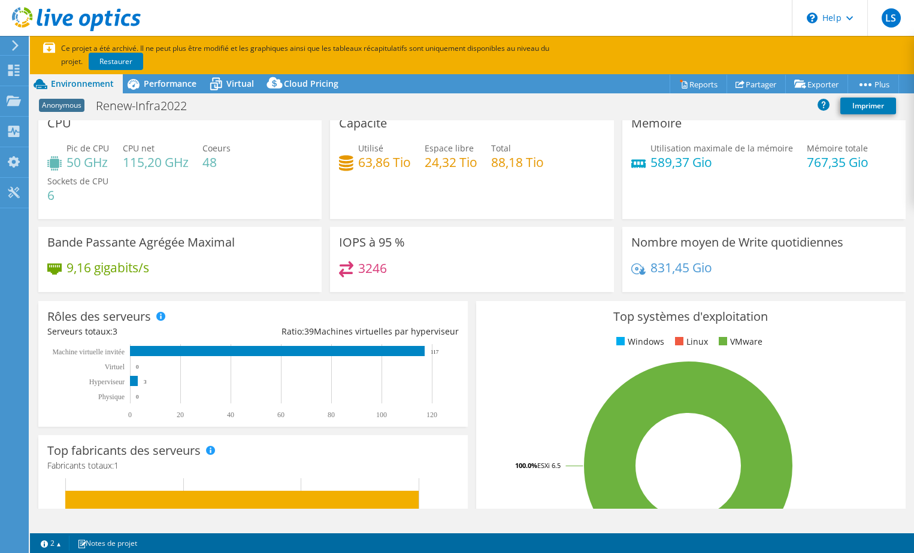
scroll to position [0, 0]
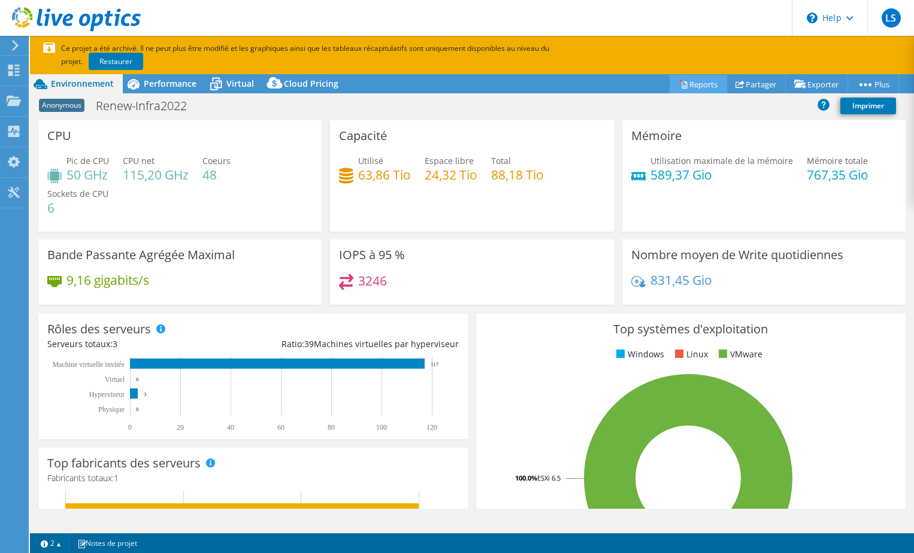
click at [700, 81] on link "Reports" at bounding box center [697, 84] width 57 height 19
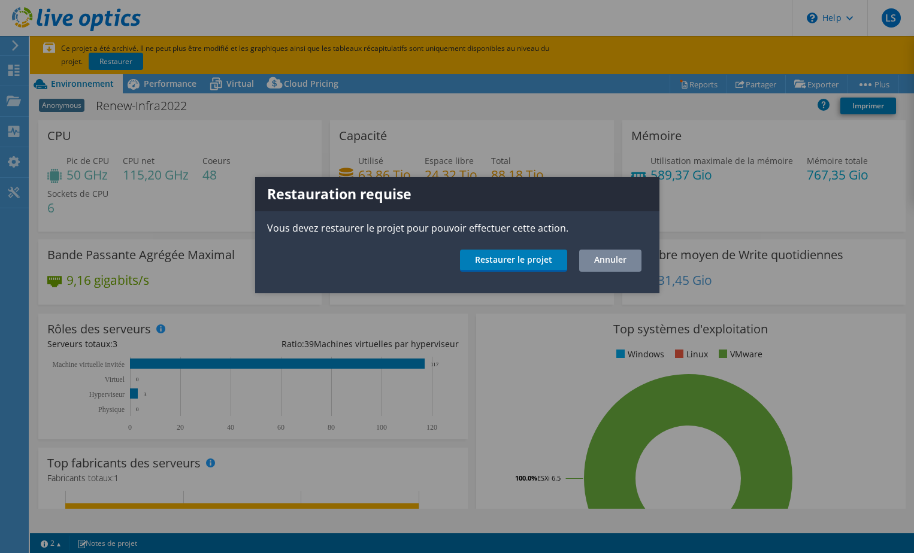
click at [631, 257] on link "Annuler" at bounding box center [610, 261] width 62 height 22
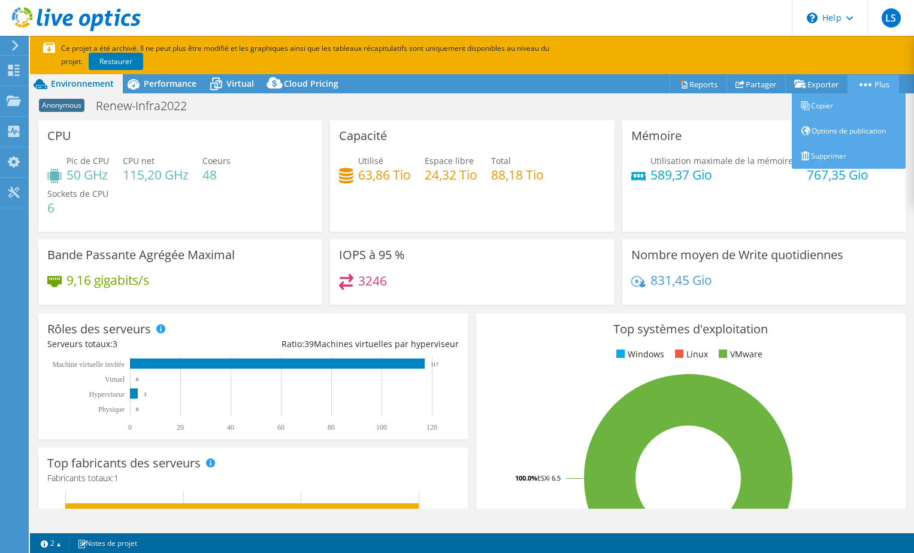
click at [877, 80] on link "Plus" at bounding box center [872, 84] width 51 height 19
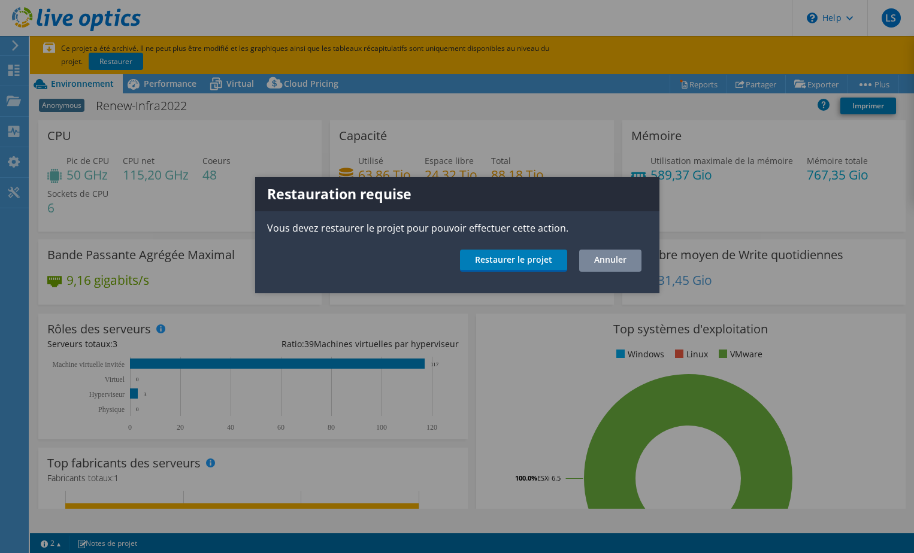
click at [607, 266] on link "Annuler" at bounding box center [610, 261] width 62 height 22
